Goal: Check status: Check status

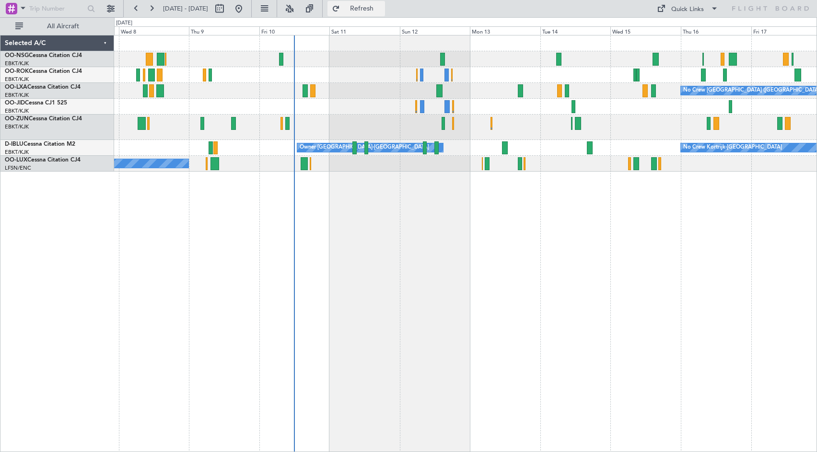
click at [382, 6] on span "Refresh" at bounding box center [362, 8] width 40 height 7
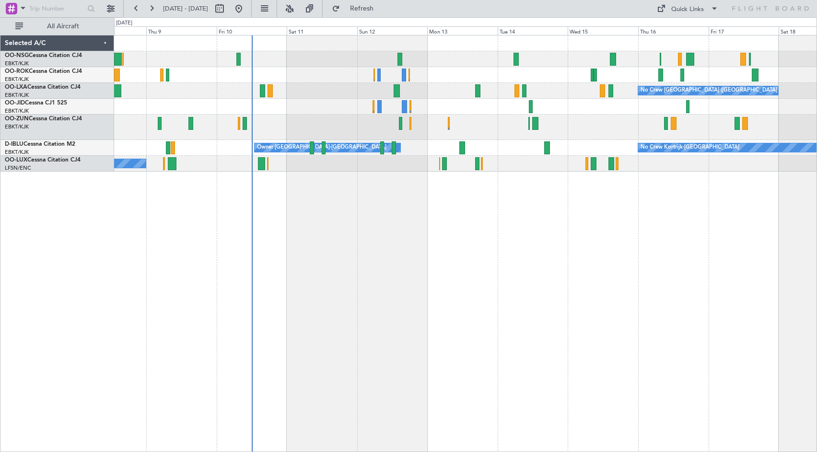
click at [418, 104] on div at bounding box center [465, 107] width 702 height 16
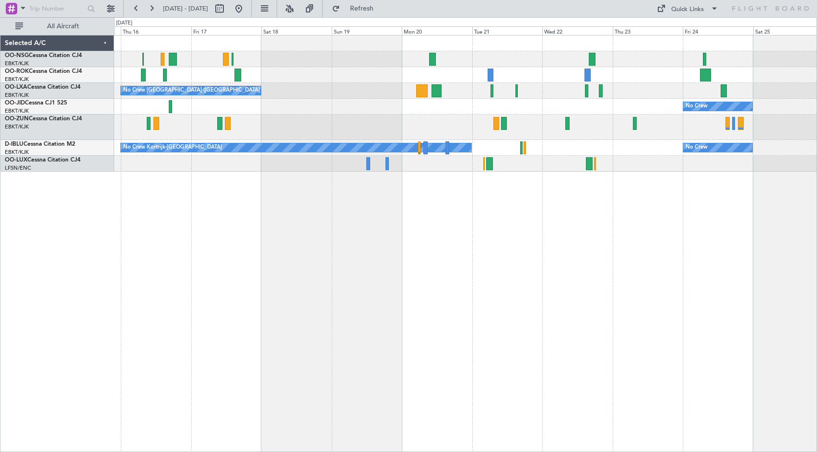
click at [491, 123] on div "No Crew [GEOGRAPHIC_DATA] ([GEOGRAPHIC_DATA] National) No Crew No Crew Kortrijk…" at bounding box center [465, 103] width 702 height 136
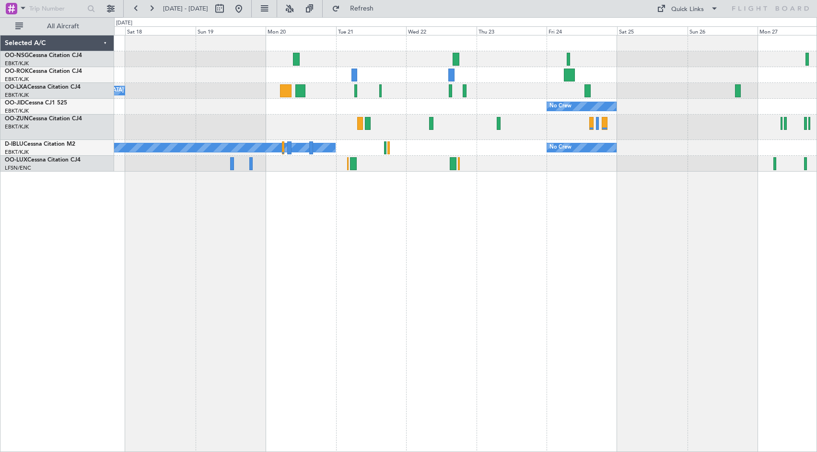
click at [472, 108] on div "No Crew" at bounding box center [465, 107] width 702 height 16
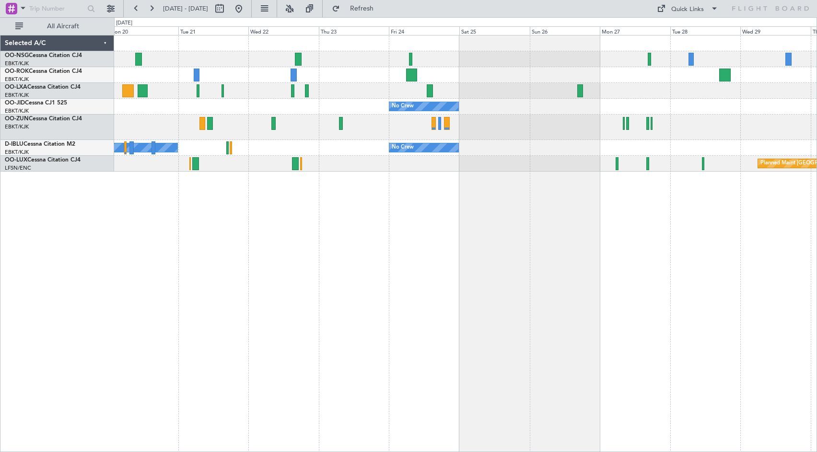
click at [458, 81] on div "No Crew [GEOGRAPHIC_DATA] ([GEOGRAPHIC_DATA] National) No Crew No Crew Kortrijk…" at bounding box center [465, 103] width 702 height 136
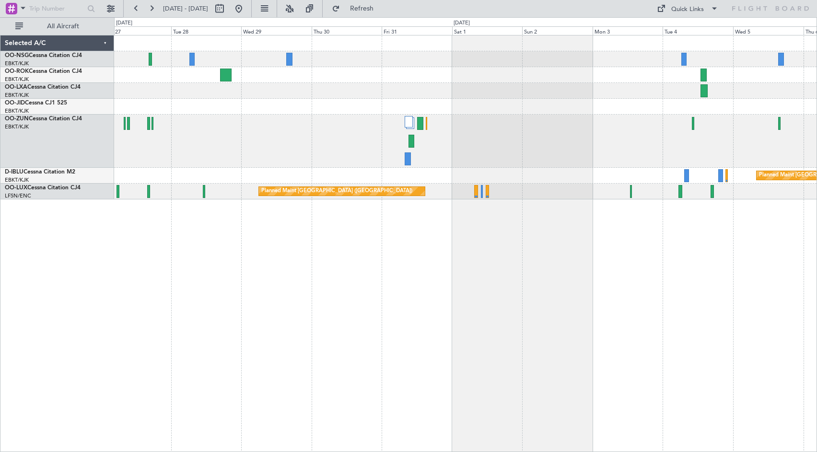
click at [318, 97] on div at bounding box center [465, 91] width 702 height 16
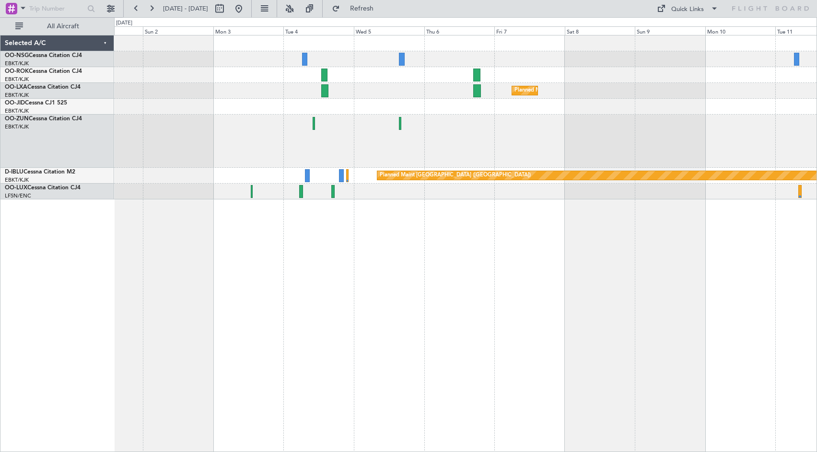
click at [258, 141] on div at bounding box center [465, 141] width 702 height 53
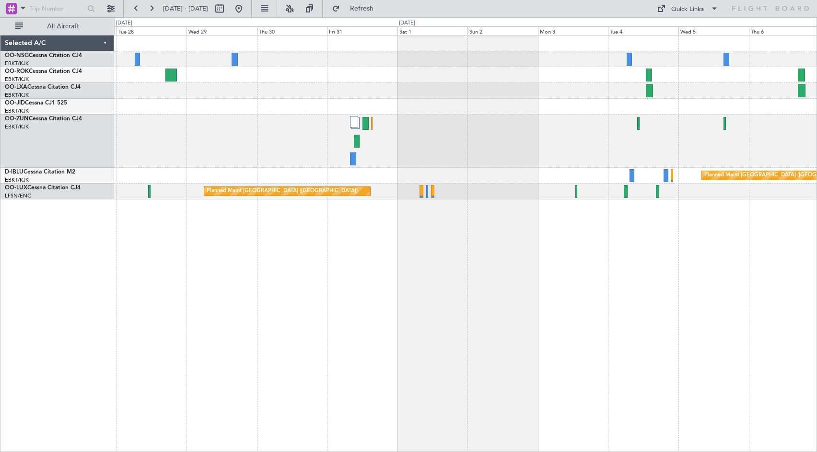
click at [583, 132] on div "Planned Maint Kortrijk-[GEOGRAPHIC_DATA] Planned Maint [GEOGRAPHIC_DATA] ([GEOG…" at bounding box center [465, 117] width 702 height 164
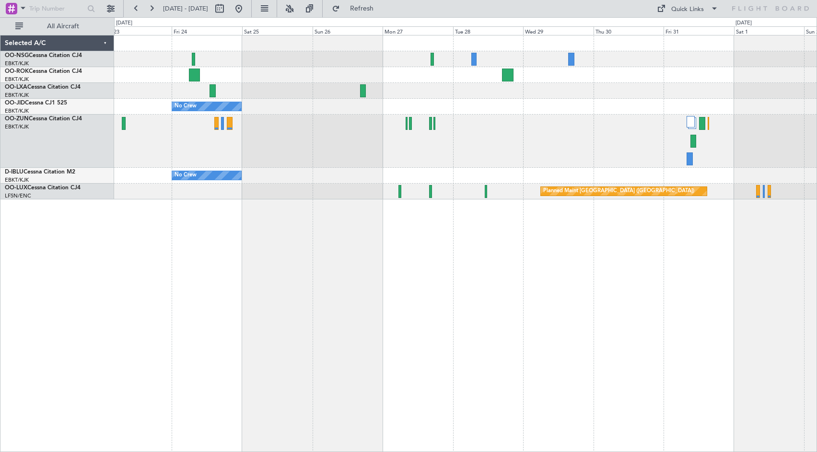
click at [769, 105] on div "No Crew" at bounding box center [465, 107] width 702 height 16
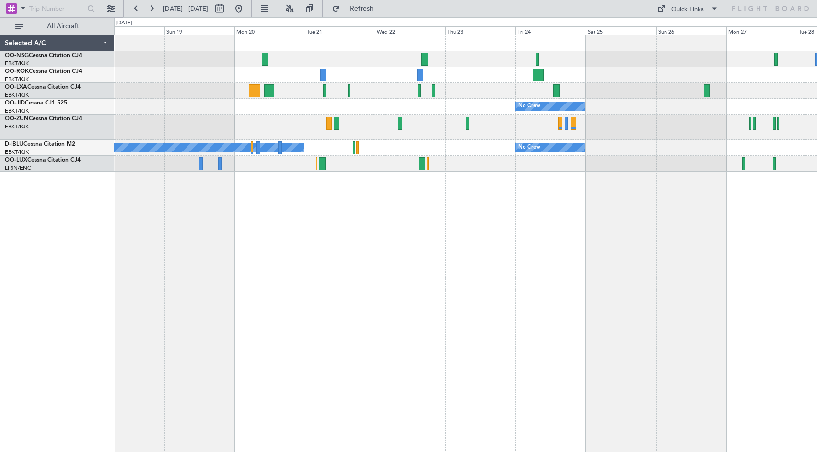
click at [607, 135] on div at bounding box center [465, 127] width 702 height 25
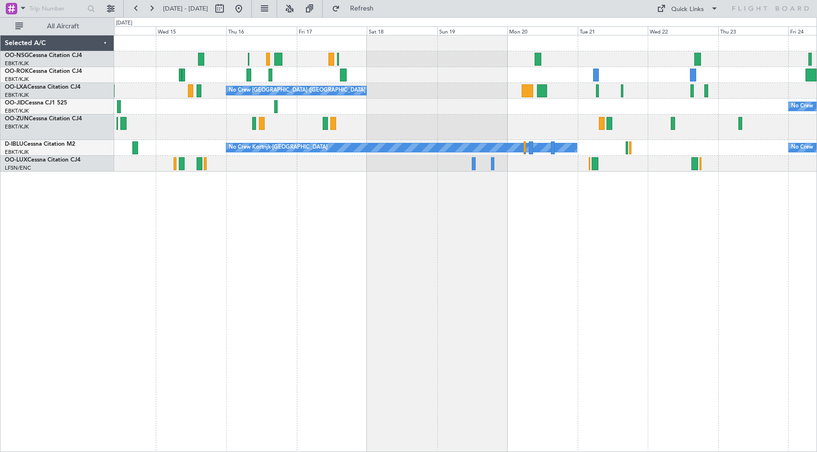
click at [486, 125] on div at bounding box center [465, 127] width 702 height 25
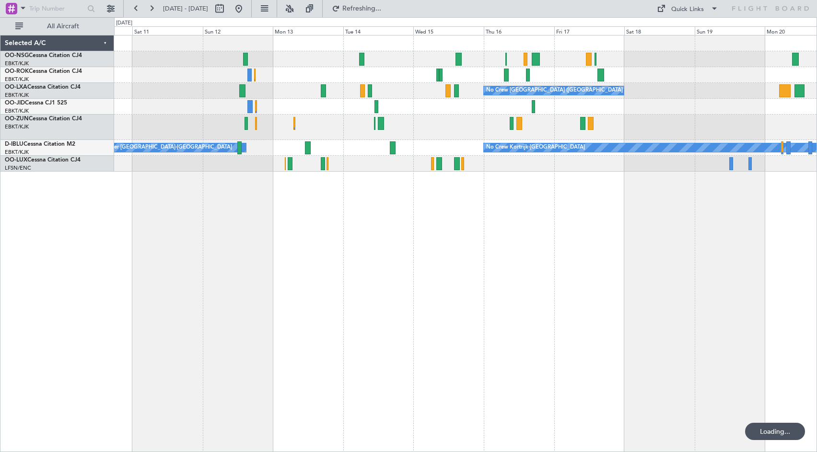
click at [763, 115] on div at bounding box center [465, 127] width 702 height 25
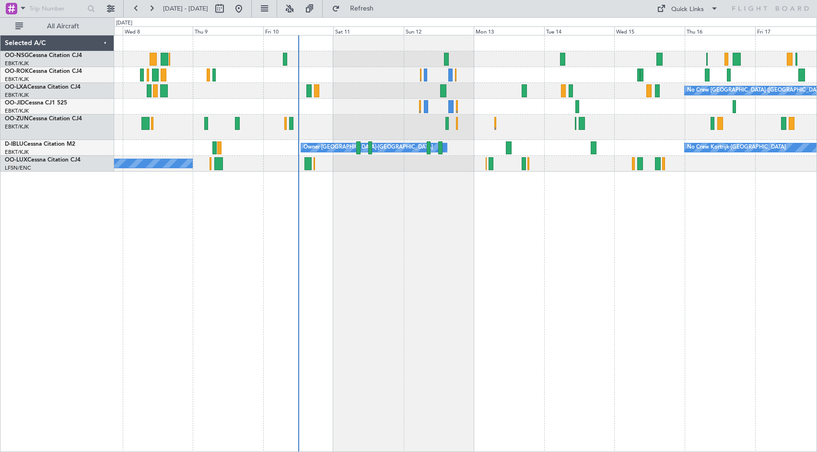
click at [524, 138] on div "No Crew [GEOGRAPHIC_DATA] ([GEOGRAPHIC_DATA] National) Planned Maint [GEOGRAPHI…" at bounding box center [465, 103] width 702 height 136
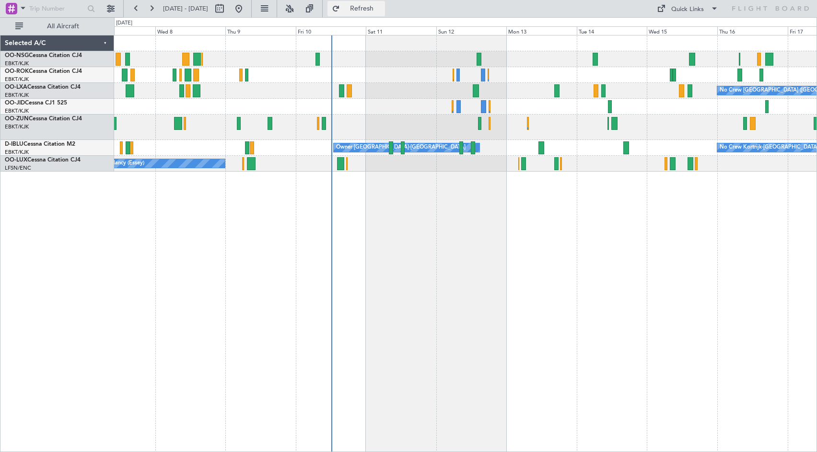
click at [382, 9] on span "Refresh" at bounding box center [362, 8] width 40 height 7
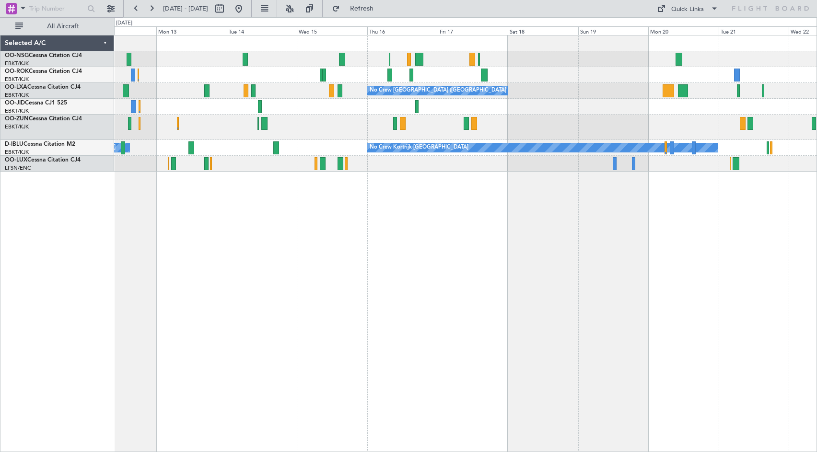
click at [325, 142] on div "No Crew [GEOGRAPHIC_DATA] ([GEOGRAPHIC_DATA] National) No Crew No Crew Kortrijk…" at bounding box center [465, 103] width 702 height 136
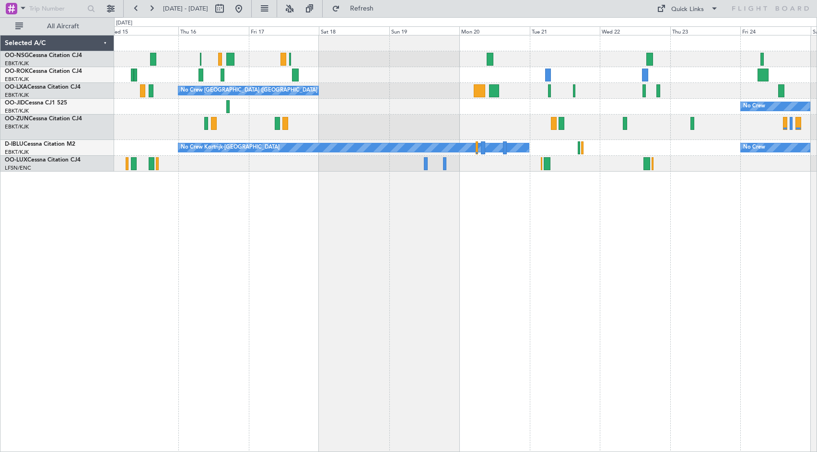
click at [320, 122] on div "No Crew [GEOGRAPHIC_DATA] ([GEOGRAPHIC_DATA] National) No Crew Planned Maint [G…" at bounding box center [465, 103] width 702 height 136
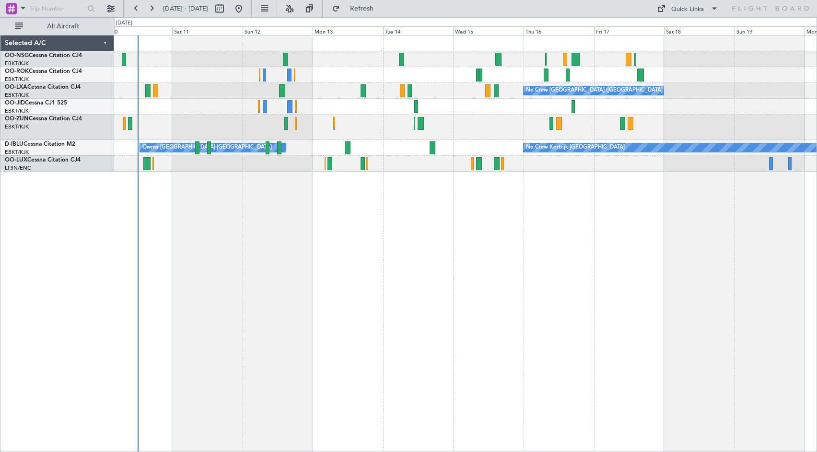
click at [741, 237] on div "No Crew [GEOGRAPHIC_DATA] ([GEOGRAPHIC_DATA] National) No Crew Kortrijk-[GEOGRA…" at bounding box center [465, 243] width 703 height 417
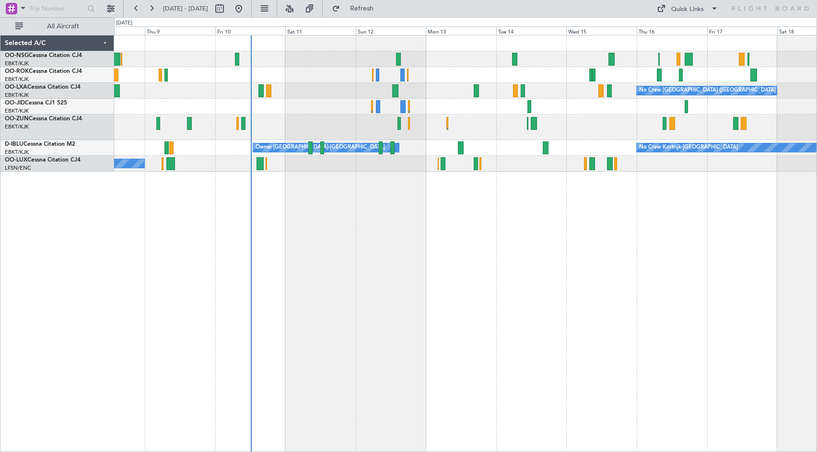
click at [544, 245] on div "No Crew [GEOGRAPHIC_DATA] ([GEOGRAPHIC_DATA] National) Planned Maint [GEOGRAPHI…" at bounding box center [465, 243] width 703 height 417
